Goal: Check status: Check status

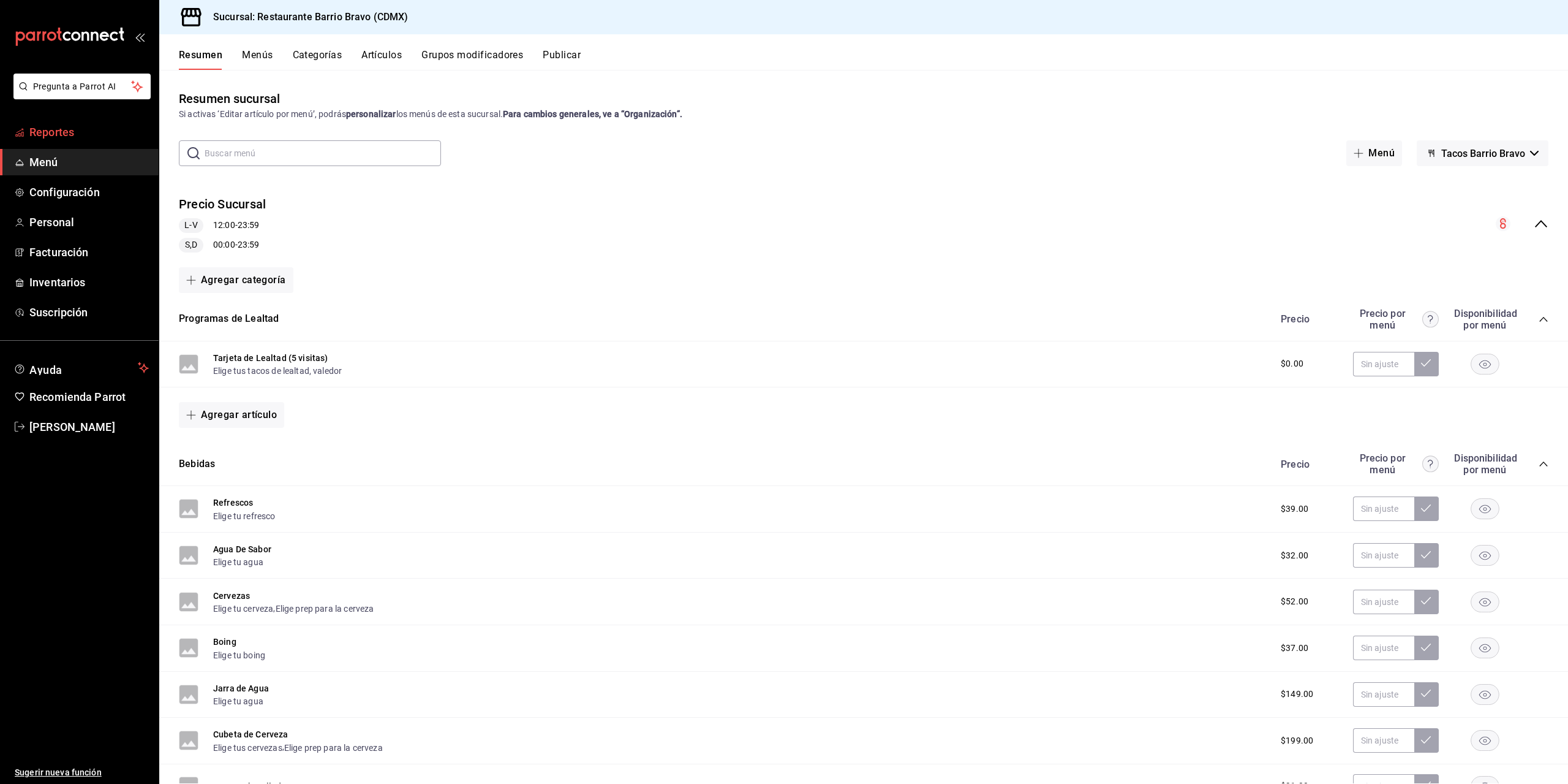
click at [81, 138] on span "Reportes" at bounding box center [89, 132] width 119 height 17
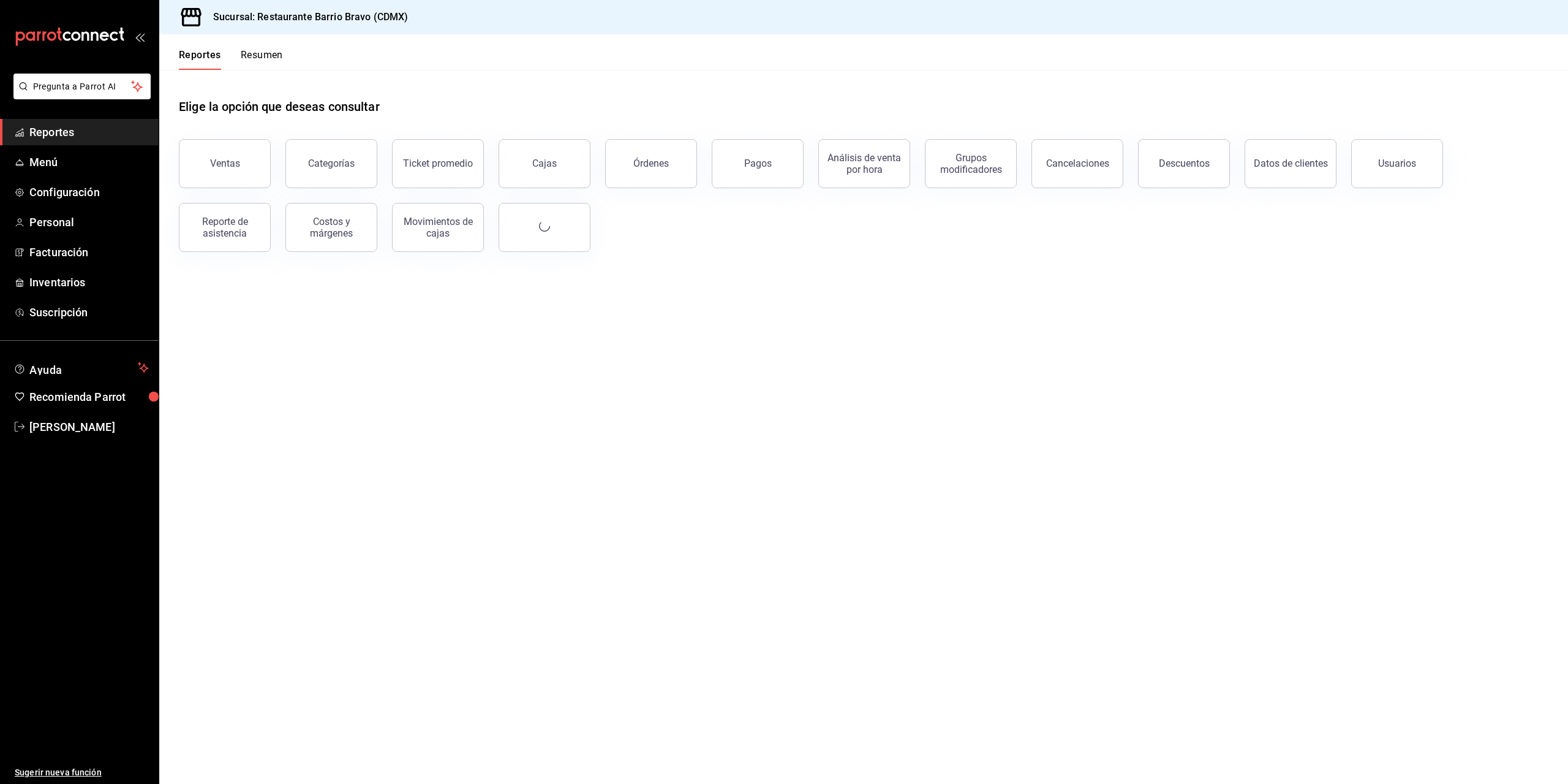
click at [251, 77] on div "Elige la opción que deseas consultar" at bounding box center [863, 97] width 1370 height 55
click at [259, 67] on button "Resumen" at bounding box center [262, 60] width 42 height 21
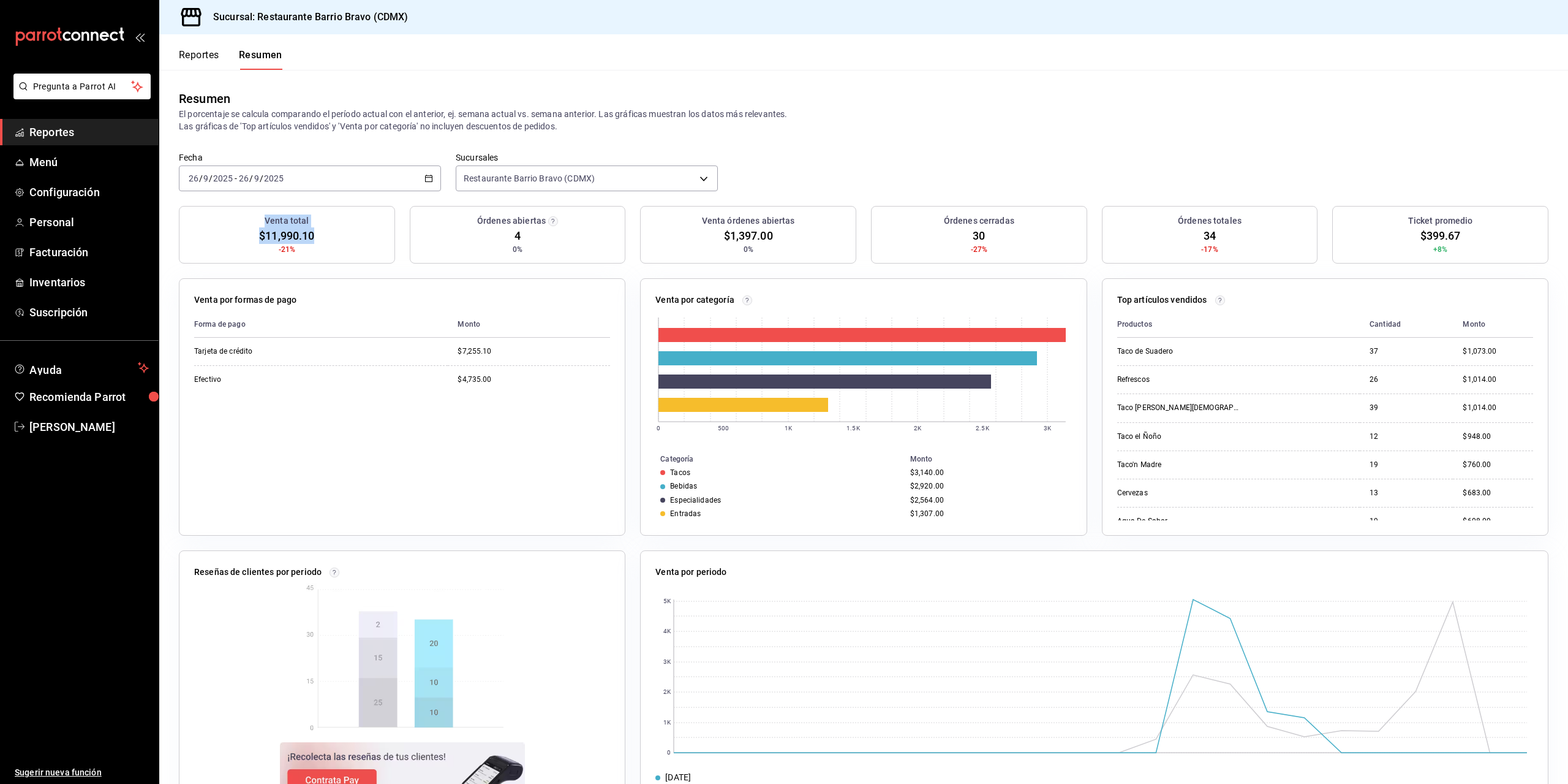
drag, startPoint x: 305, startPoint y: 239, endPoint x: 224, endPoint y: 239, distance: 81.0
click at [226, 239] on div "Venta total $11,990.10 -21%" at bounding box center [287, 235] width 217 height 58
click at [223, 238] on div "Venta total $11,990.10 -21%" at bounding box center [287, 235] width 217 height 58
click at [105, 50] on div "mailbox folders" at bounding box center [79, 36] width 159 height 73
click at [89, 34] on icon "mailbox folders" at bounding box center [69, 36] width 110 height 19
